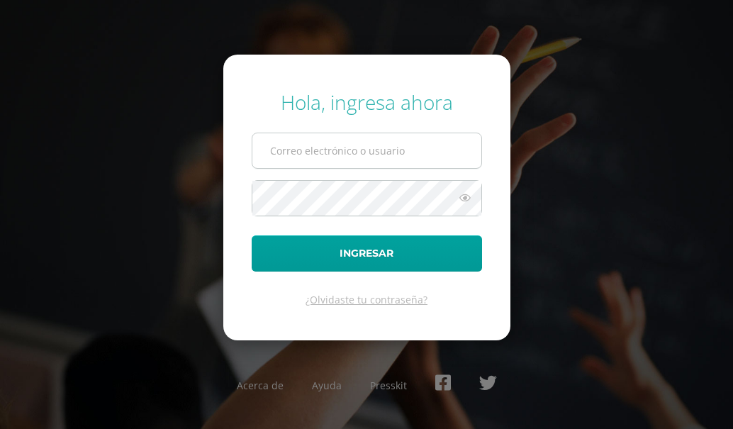
click at [295, 158] on input "text" at bounding box center [366, 150] width 229 height 35
type input "[EMAIL_ADDRESS][DOMAIN_NAME]"
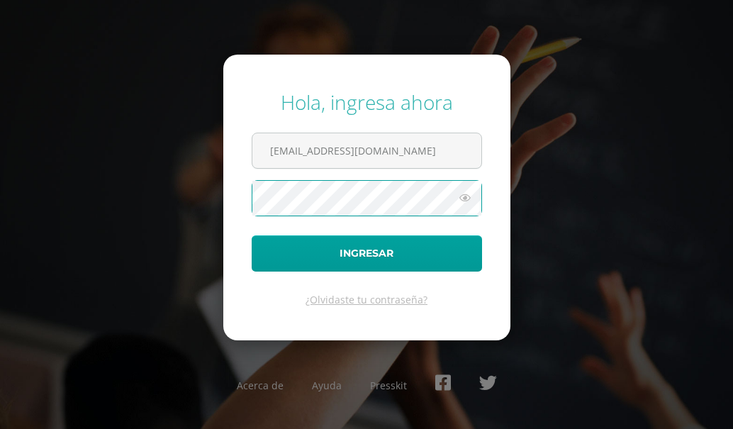
click at [251, 235] on button "Ingresar" at bounding box center [366, 253] width 230 height 36
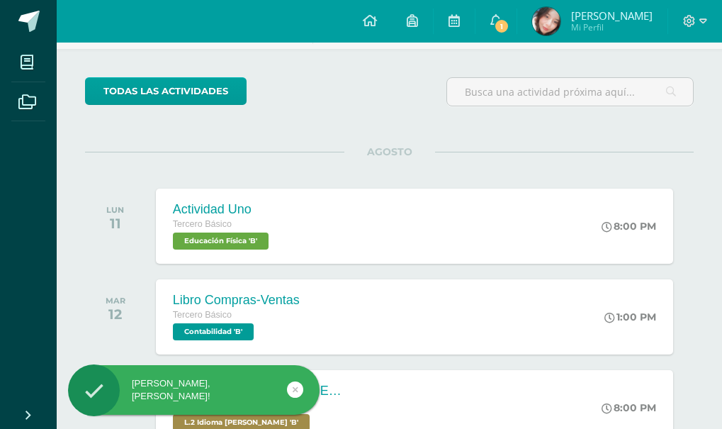
scroll to position [170, 0]
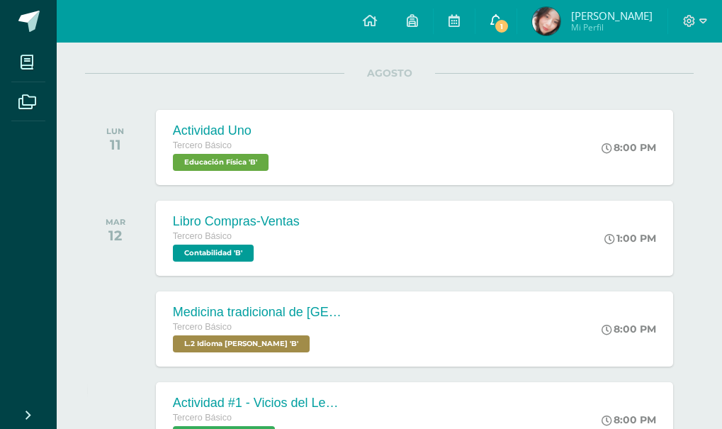
click at [497, 26] on span "1" at bounding box center [502, 26] width 16 height 16
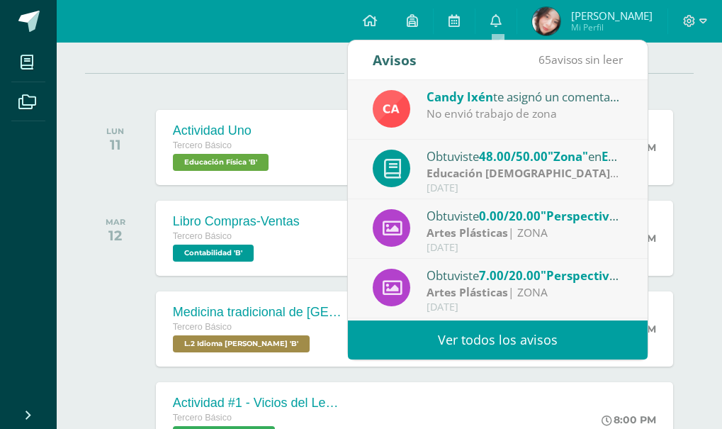
click at [539, 103] on div "Candy Ixén te asignó un comentario en 'Física Fundamental' para 'Ciencias Natur…" at bounding box center [524, 96] width 197 height 18
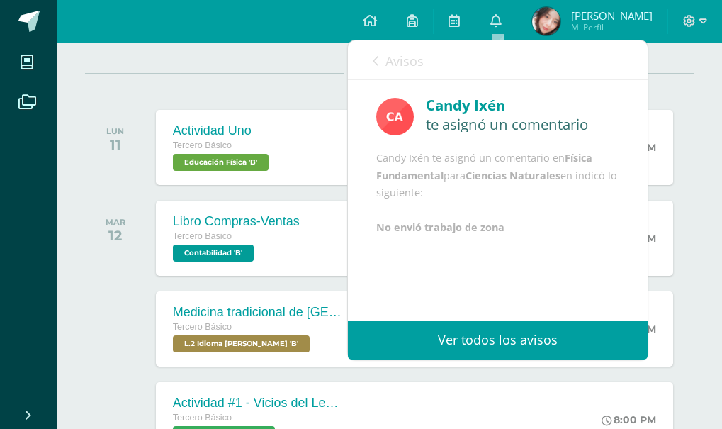
click at [644, 250] on div "Candy Ixén te asignó un comentario Candy Ixén te asignó un comentario en Física…" at bounding box center [498, 165] width 300 height 170
click at [639, 250] on div "Candy Ixén te asignó un comentario Candy Ixén te asignó un comentario en Física…" at bounding box center [498, 165] width 300 height 170
click at [374, 61] on icon at bounding box center [376, 60] width 6 height 11
